Goal: Transaction & Acquisition: Book appointment/travel/reservation

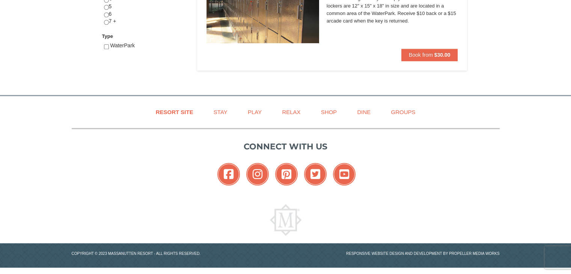
scroll to position [224, 0]
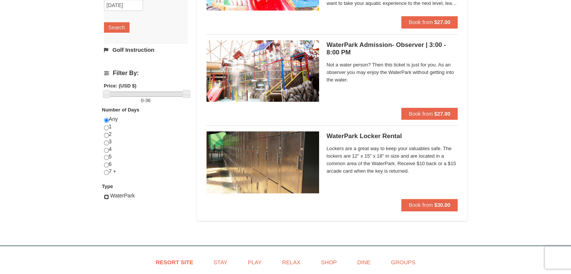
click at [107, 196] on input "checkbox" at bounding box center [106, 197] width 5 height 5
checkbox input "true"
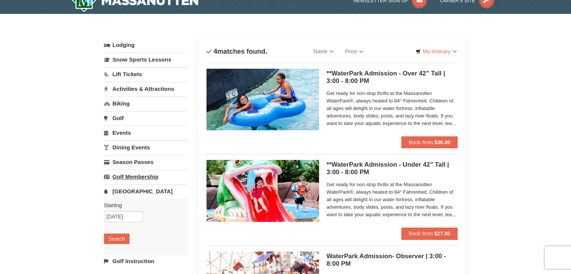
scroll to position [0, 0]
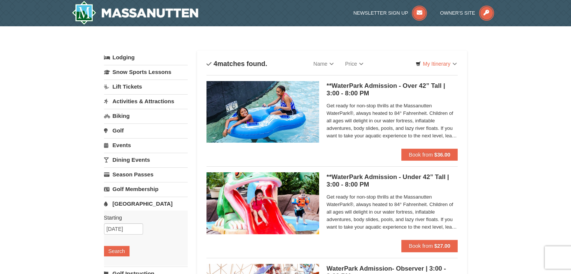
click at [126, 87] on link "Lift Tickets" at bounding box center [146, 87] width 84 height 14
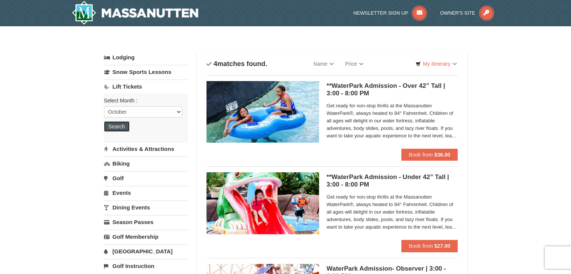
click at [119, 126] on button "Search" at bounding box center [117, 126] width 26 height 11
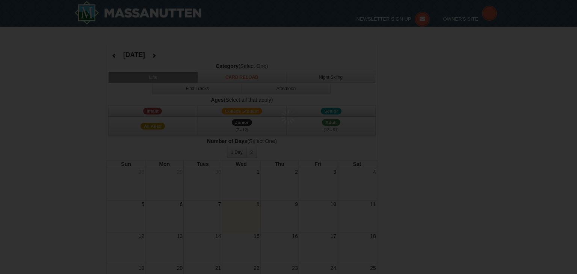
select select "10"
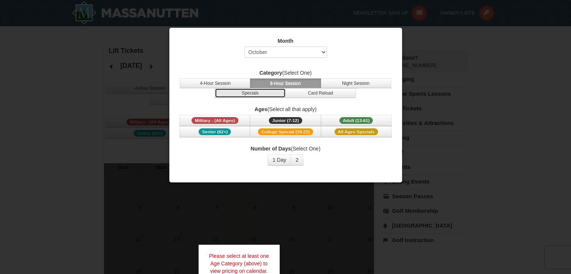
click at [252, 94] on button "Specials" at bounding box center [250, 93] width 71 height 10
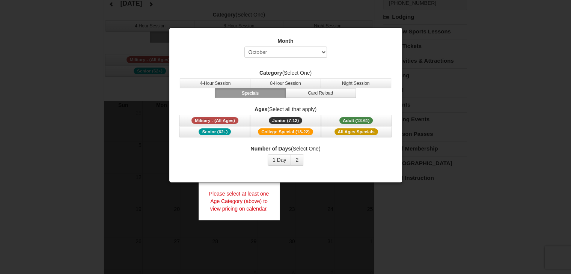
scroll to position [75, 0]
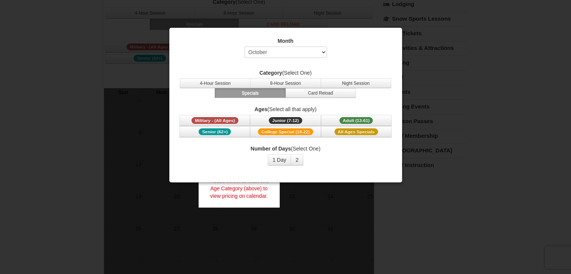
click at [537, 83] on div at bounding box center [285, 137] width 571 height 274
click at [493, 185] on div at bounding box center [285, 137] width 571 height 274
click at [83, 53] on div at bounding box center [285, 137] width 571 height 274
click at [307, 213] on div at bounding box center [285, 137] width 571 height 274
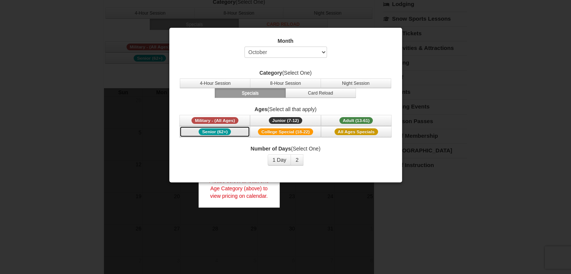
click at [220, 131] on span "Senior (62+)" at bounding box center [215, 131] width 32 height 7
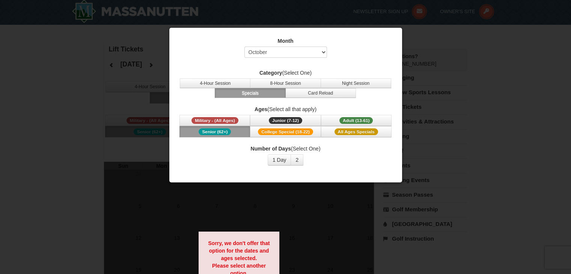
scroll to position [0, 0]
click at [21, 94] on div at bounding box center [285, 137] width 571 height 274
click at [530, 72] on div at bounding box center [285, 137] width 571 height 274
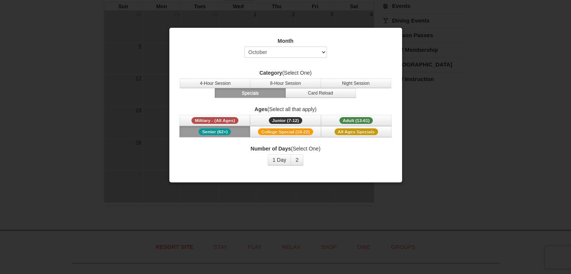
scroll to position [145, 0]
